Goal: Information Seeking & Learning: Check status

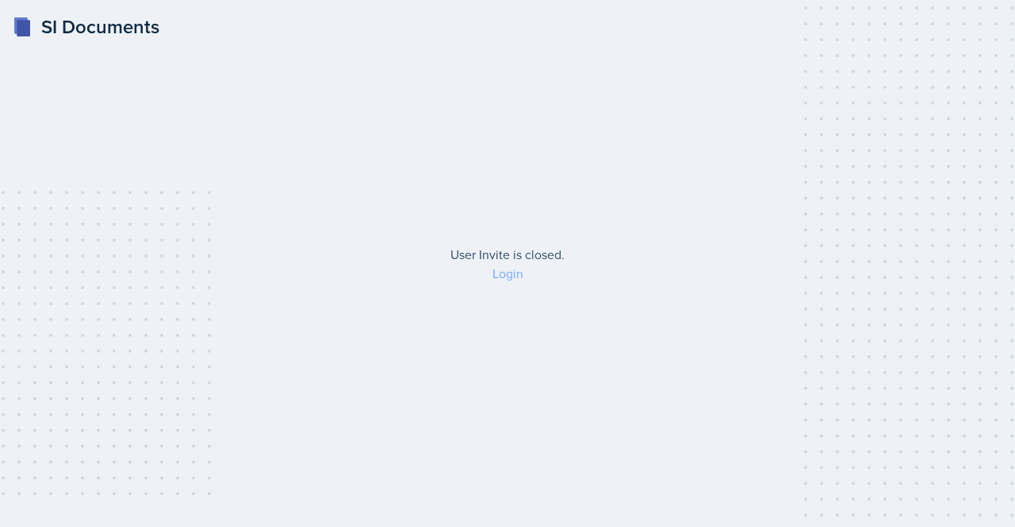
click at [502, 272] on link "Login" at bounding box center [507, 273] width 31 height 17
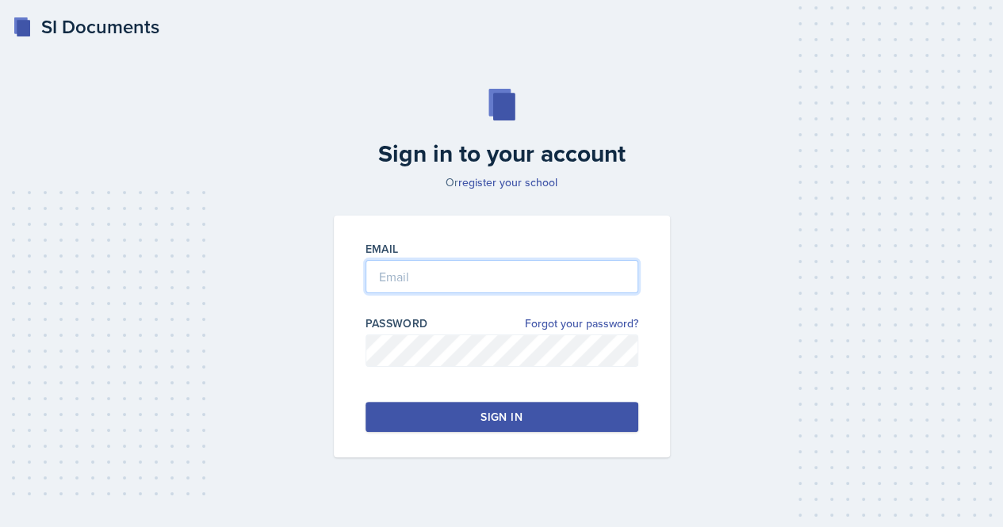
click at [390, 264] on input "email" at bounding box center [501, 276] width 273 height 33
click at [488, 277] on input "nxm1635@mavs.uta,edu" at bounding box center [501, 276] width 273 height 33
type input "[EMAIL_ADDRESS][DOMAIN_NAME]"
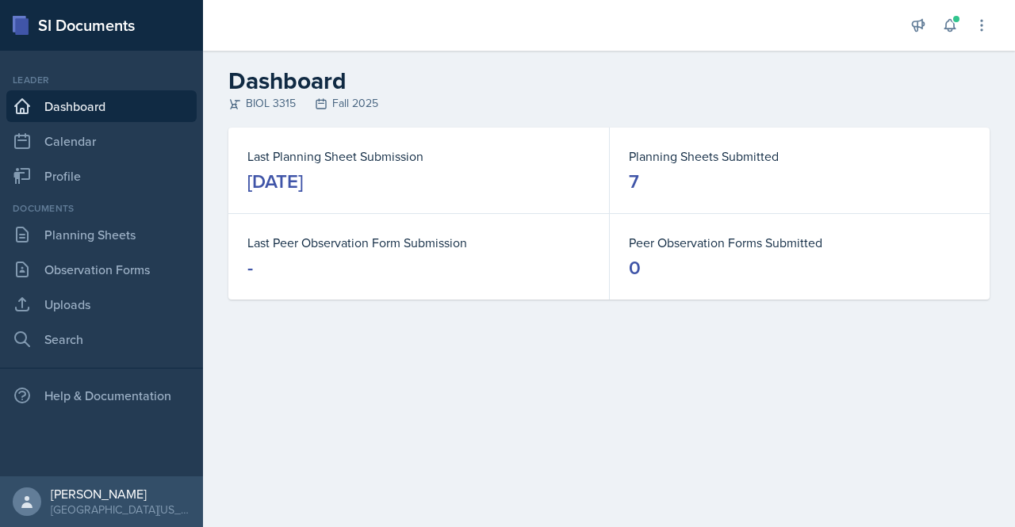
click at [680, 173] on dd "7" at bounding box center [800, 181] width 342 height 25
click at [66, 246] on link "Planning Sheets" at bounding box center [101, 235] width 190 height 32
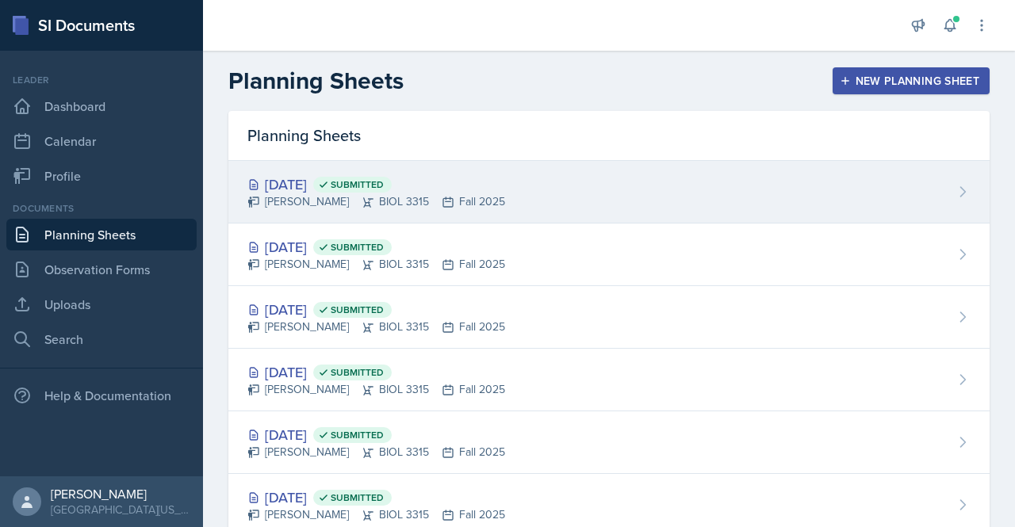
click at [346, 182] on div "[DATE] Submitted" at bounding box center [376, 184] width 258 height 21
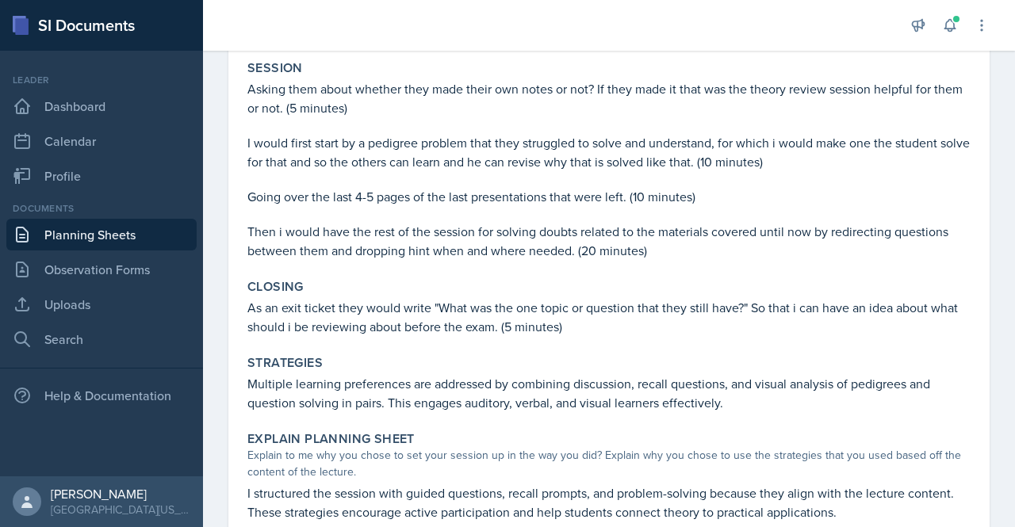
scroll to position [396, 0]
